Goal: Task Accomplishment & Management: Manage account settings

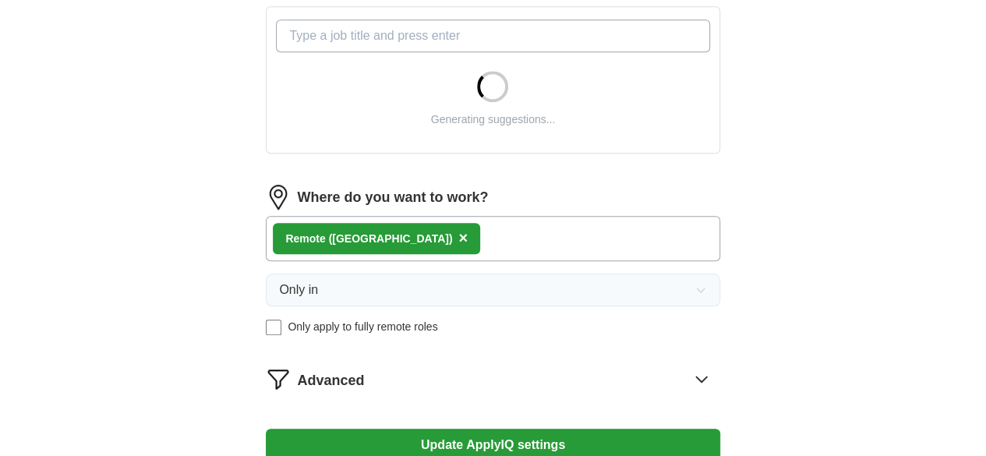
scroll to position [589, 0]
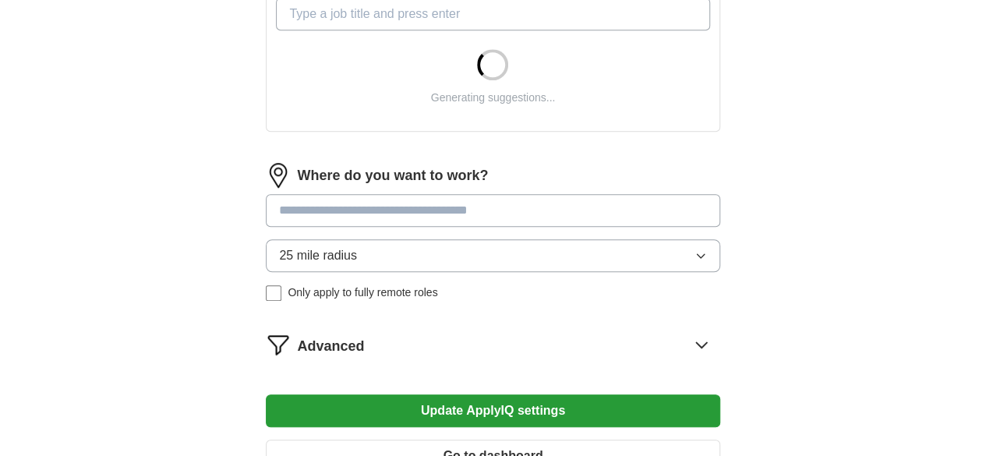
click at [430, 204] on input at bounding box center [493, 210] width 454 height 33
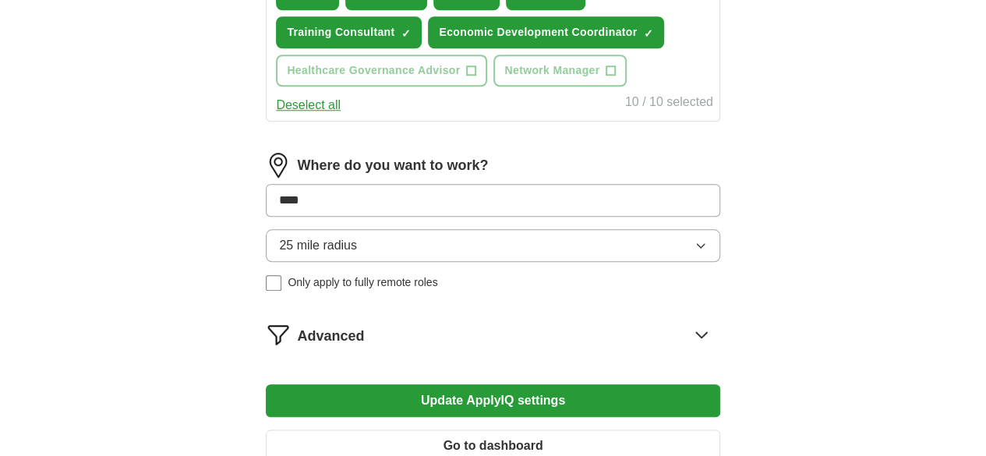
scroll to position [688, 0]
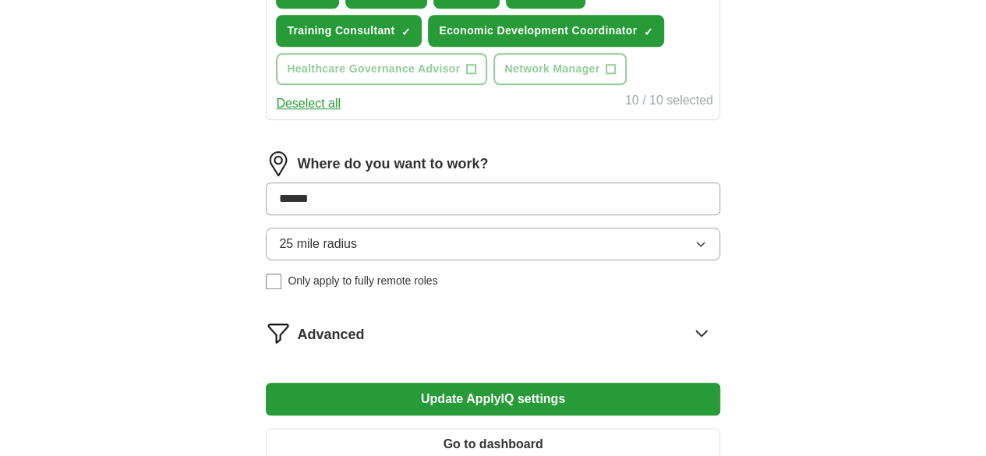
click at [266, 383] on button "Update ApplyIQ settings" at bounding box center [493, 399] width 454 height 33
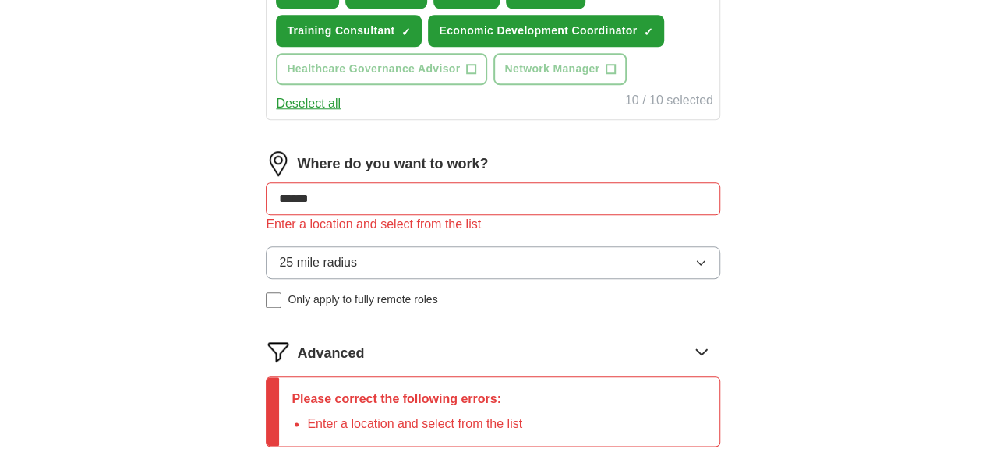
click at [377, 215] on input "******" at bounding box center [493, 198] width 454 height 33
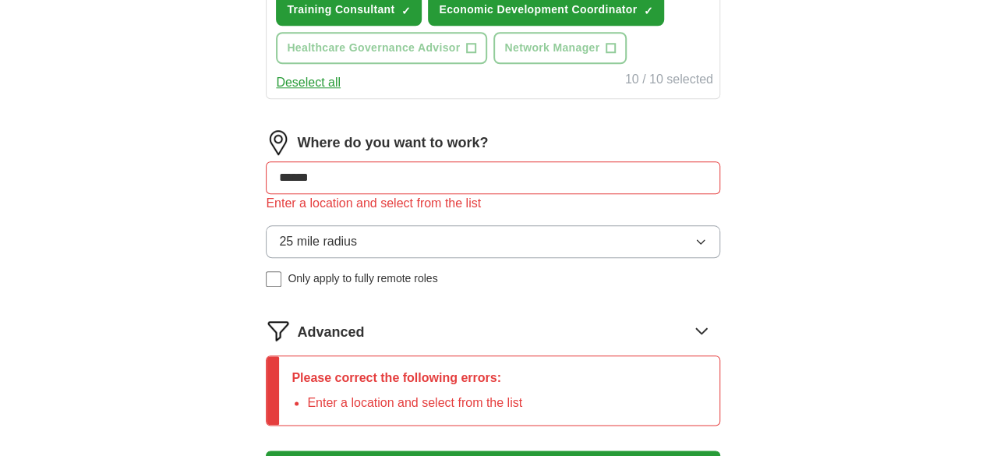
scroll to position [710, 0]
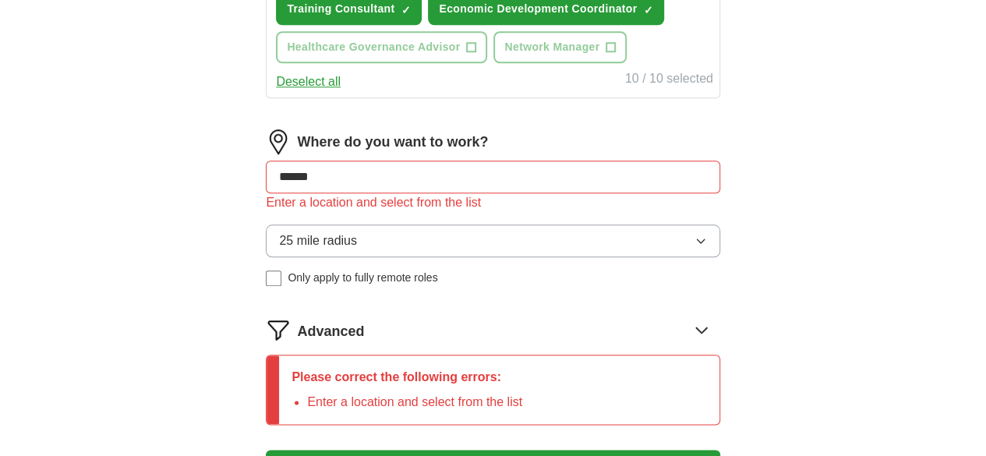
drag, startPoint x: 368, startPoint y: 246, endPoint x: 315, endPoint y: 245, distance: 53.0
click at [315, 193] on input "******" at bounding box center [493, 177] width 454 height 33
type input "******"
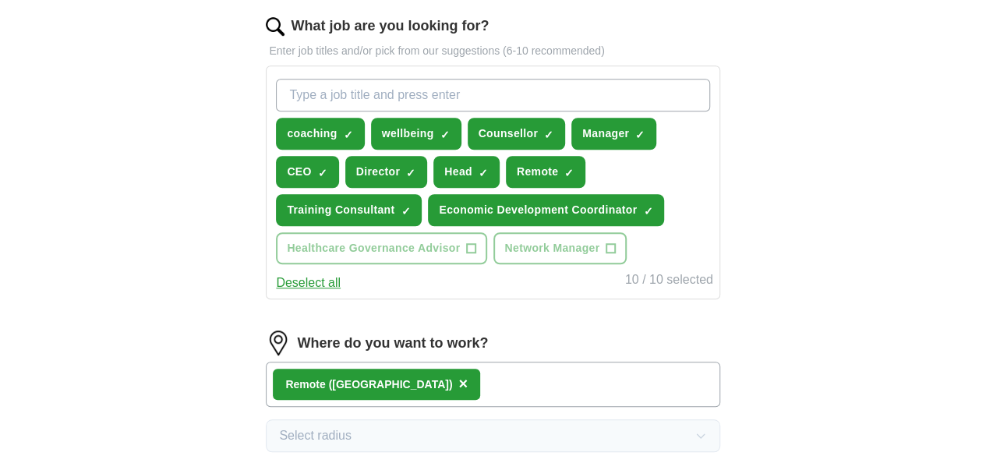
scroll to position [487, 0]
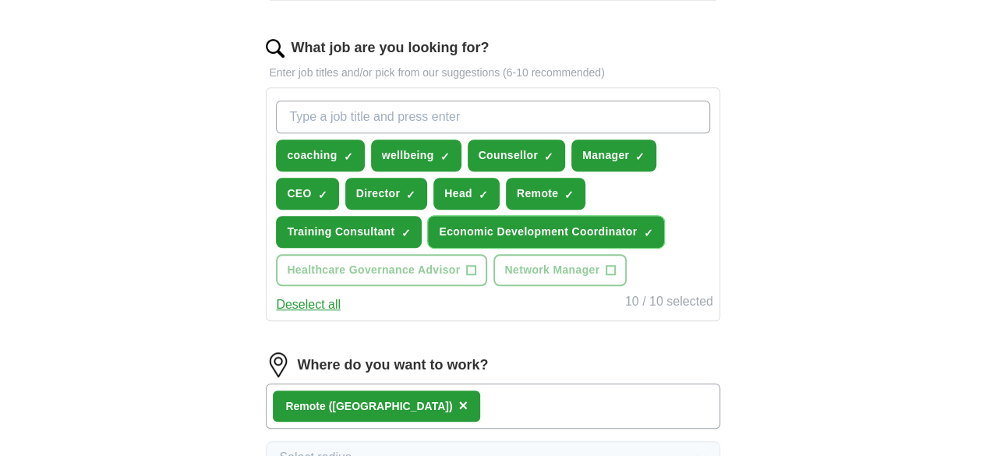
click at [0, 0] on span "×" at bounding box center [0, 0] width 0 height 0
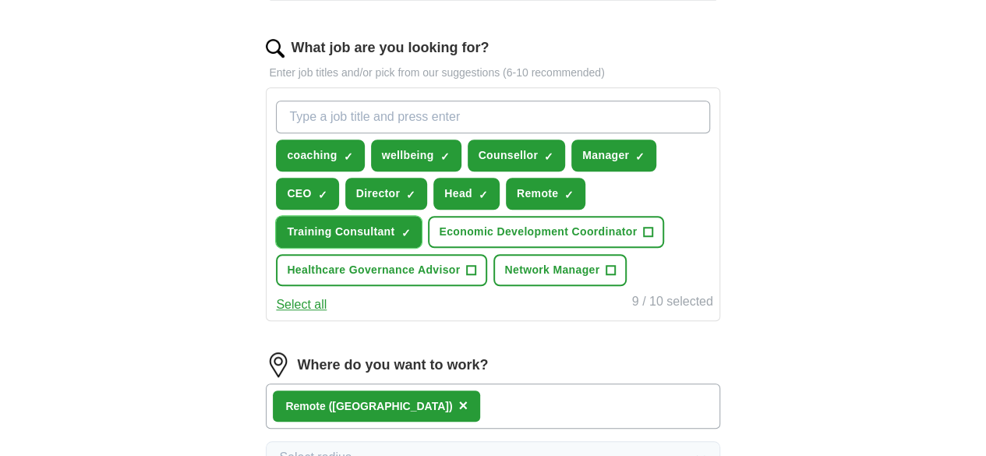
click at [0, 0] on span "×" at bounding box center [0, 0] width 0 height 0
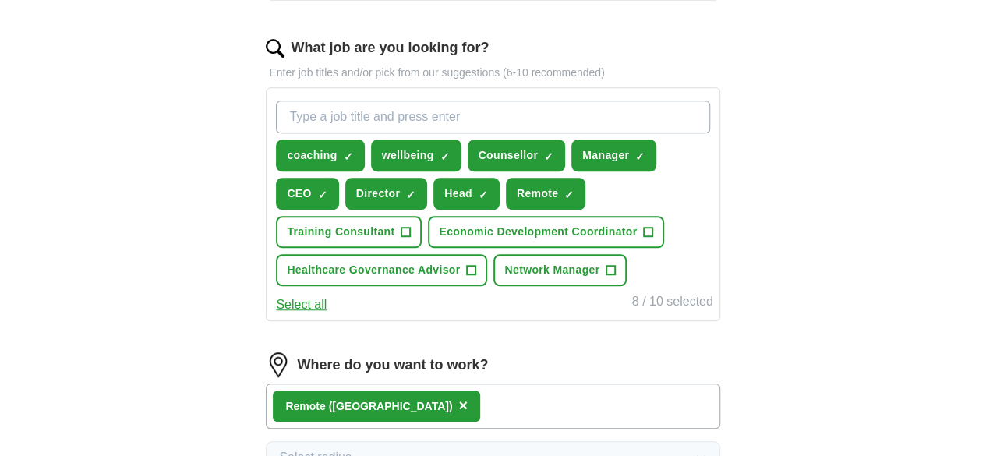
click at [451, 115] on input "What job are you looking for?" at bounding box center [492, 117] width 433 height 33
type input "consultant"
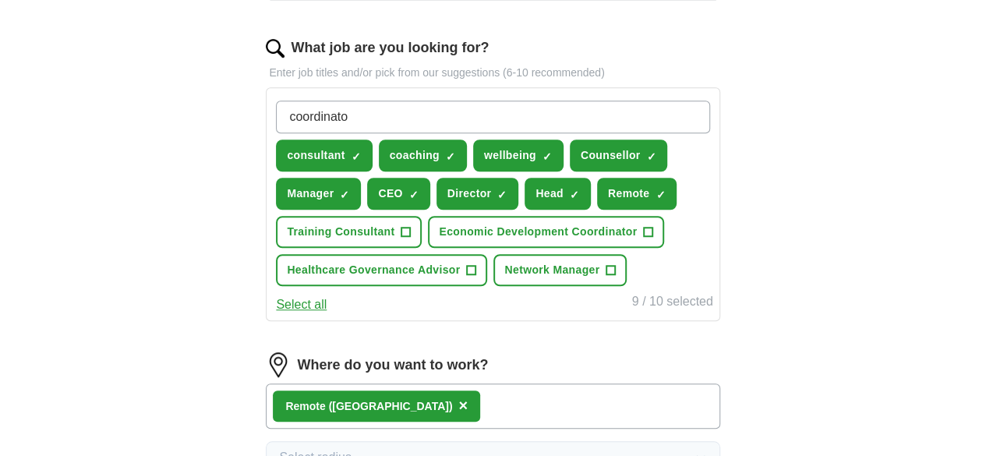
type input "coordinator"
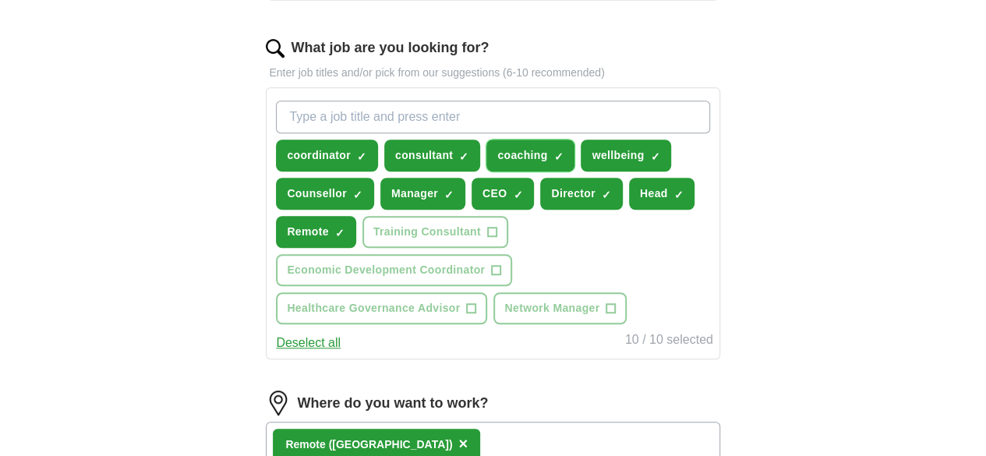
click at [0, 0] on span "×" at bounding box center [0, 0] width 0 height 0
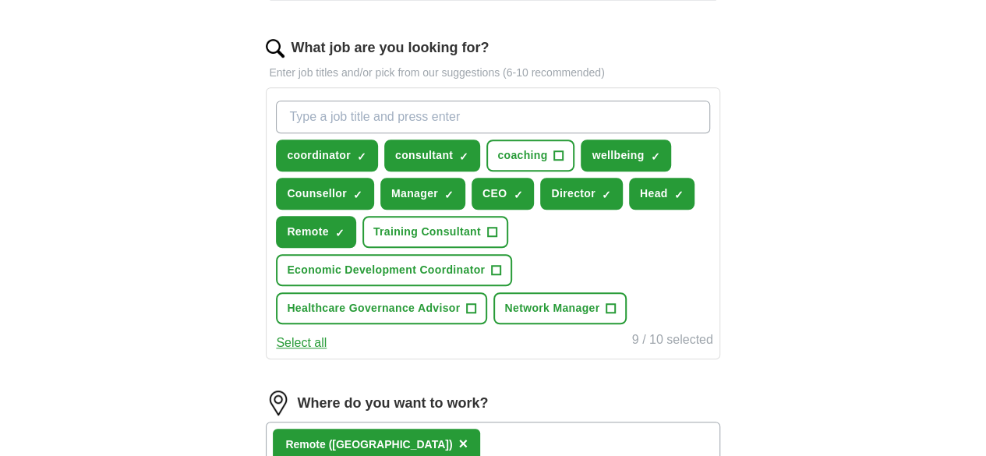
click at [505, 119] on input "What job are you looking for?" at bounding box center [492, 117] width 433 height 33
type input "Executive#"
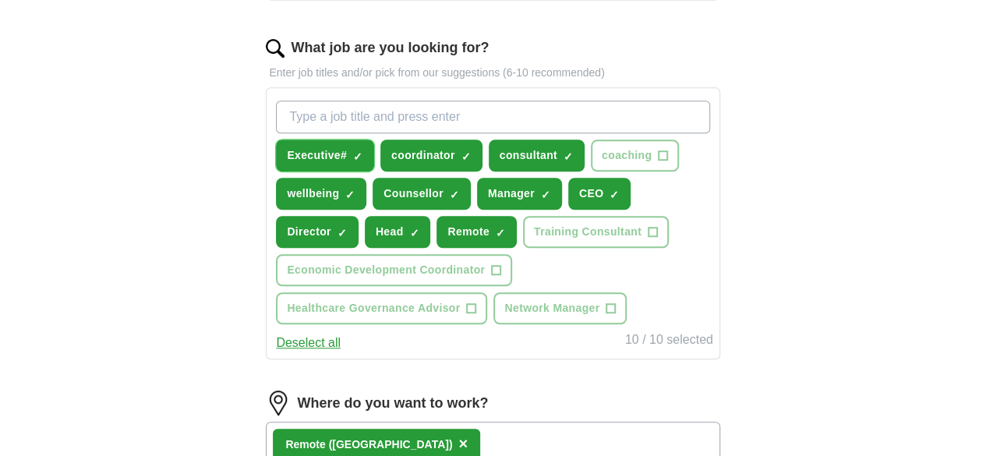
click at [374, 151] on button "Executive# ✓ ×" at bounding box center [325, 156] width 98 height 32
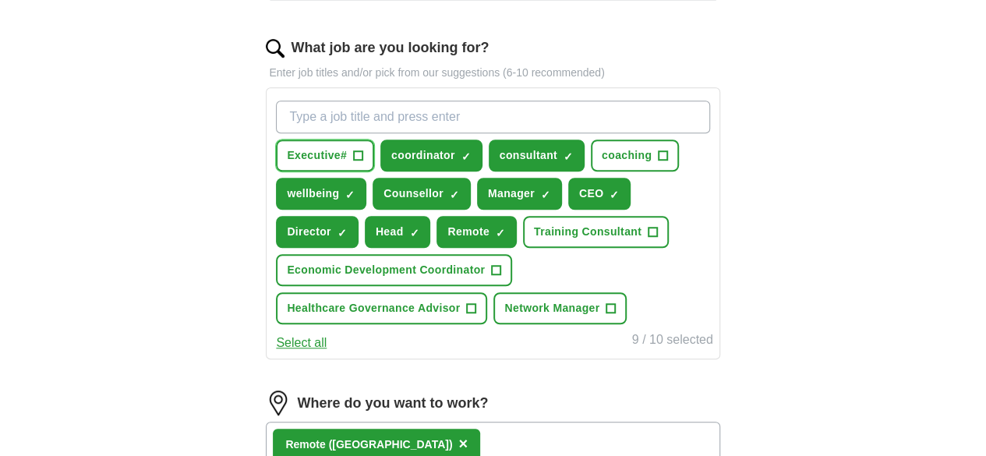
click at [374, 152] on button "Executive# +" at bounding box center [325, 156] width 98 height 32
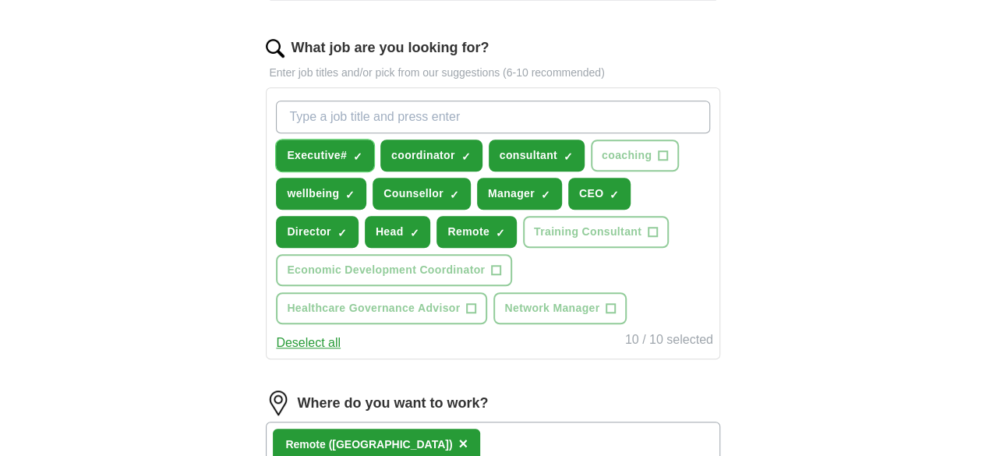
click at [374, 152] on button "Executive# ✓ ×" at bounding box center [325, 156] width 98 height 32
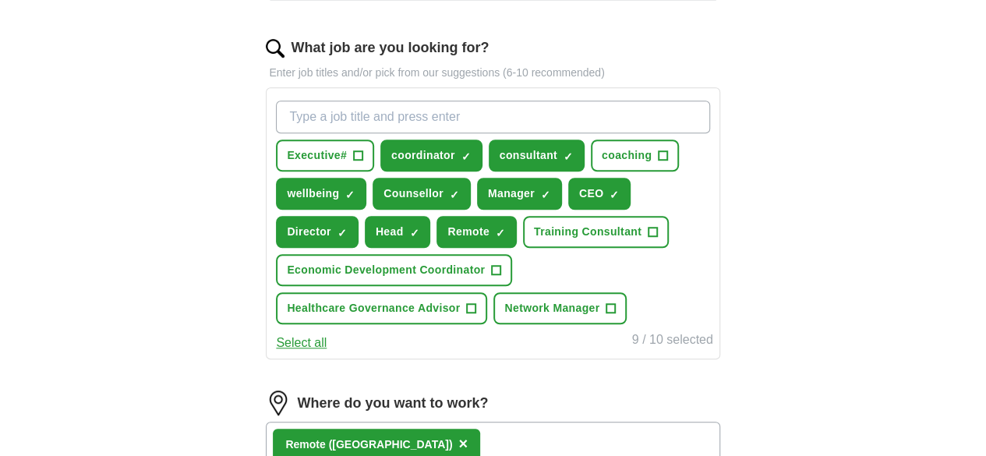
click at [397, 115] on input "What job are you looking for?" at bounding box center [492, 117] width 433 height 33
type input "executive"
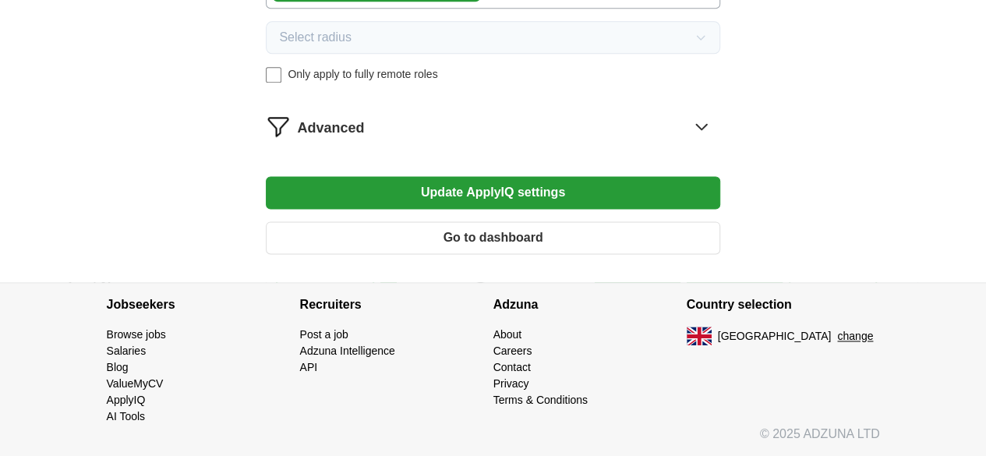
scroll to position [970, 0]
click at [444, 209] on button "Update ApplyIQ settings" at bounding box center [493, 192] width 454 height 33
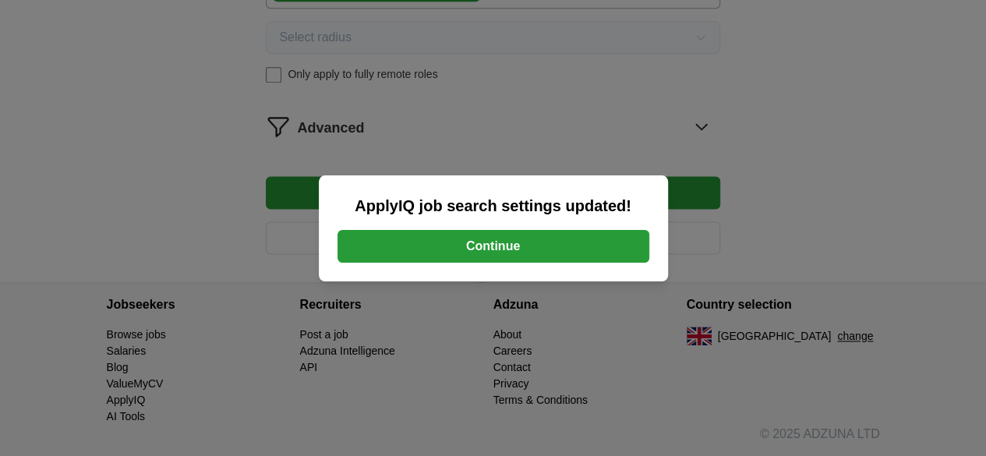
click at [444, 242] on button "Continue" at bounding box center [494, 246] width 312 height 33
